Goal: Transaction & Acquisition: Book appointment/travel/reservation

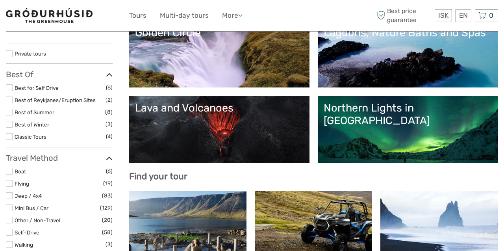
click at [429, 129] on link "Northern Lights in [GEOGRAPHIC_DATA]" at bounding box center [408, 129] width 168 height 55
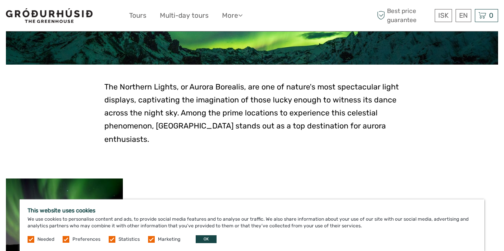
scroll to position [146, 0]
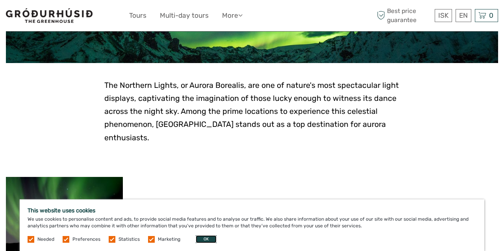
click at [200, 238] on button "OK" at bounding box center [206, 239] width 21 height 8
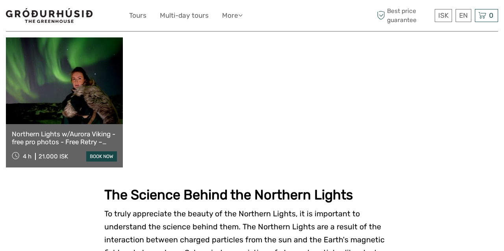
scroll to position [289, 0]
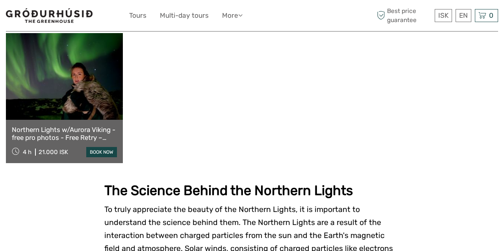
click at [80, 91] on link at bounding box center [64, 76] width 117 height 87
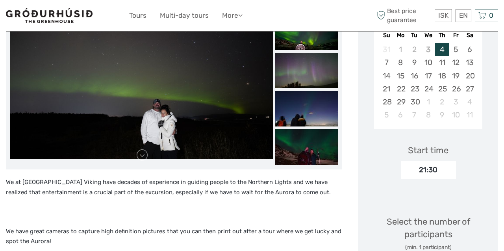
scroll to position [169, 0]
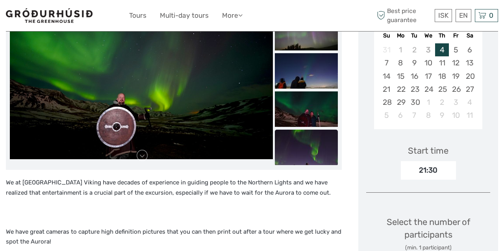
click at [307, 148] on img at bounding box center [306, 146] width 63 height 35
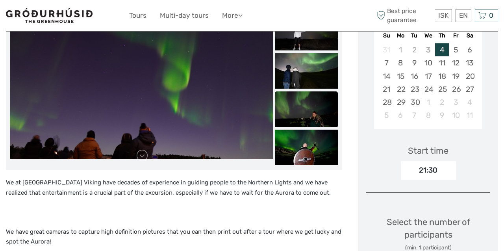
click at [307, 102] on img at bounding box center [306, 108] width 63 height 35
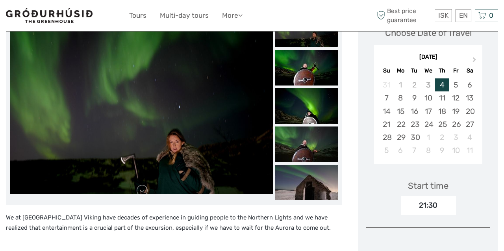
scroll to position [133, 0]
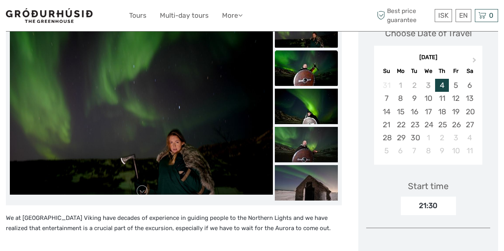
click at [302, 78] on img at bounding box center [306, 67] width 63 height 35
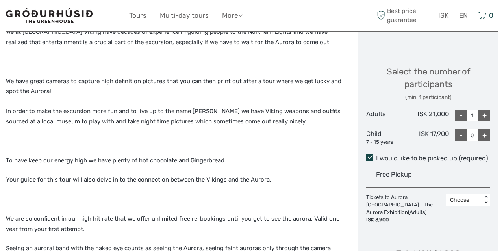
scroll to position [322, 0]
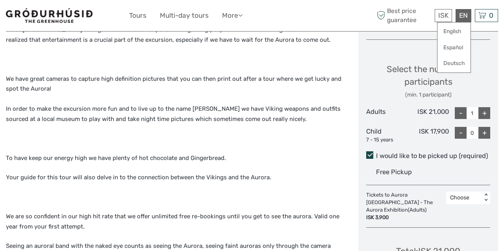
click at [457, 13] on div "EN English Español Deutsch" at bounding box center [463, 15] width 16 height 13
click at [453, 32] on link "English" at bounding box center [453, 31] width 33 height 14
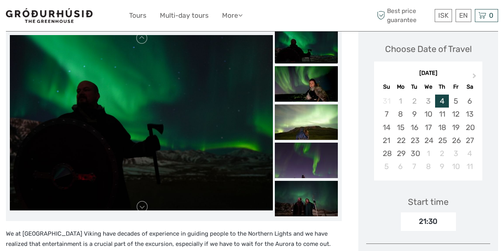
scroll to position [121, 0]
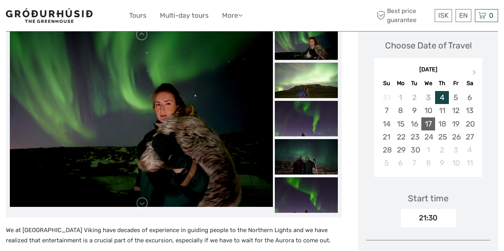
click at [427, 122] on div "17" at bounding box center [428, 123] width 14 height 13
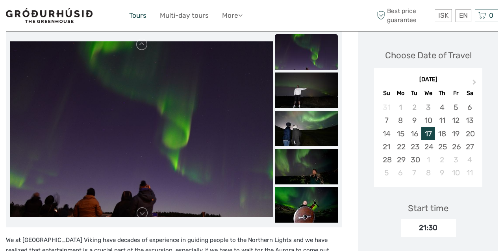
scroll to position [0, 0]
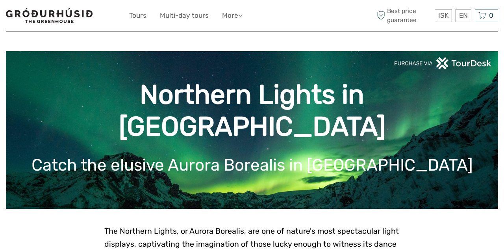
scroll to position [289, 0]
